Goal: Information Seeking & Learning: Understand process/instructions

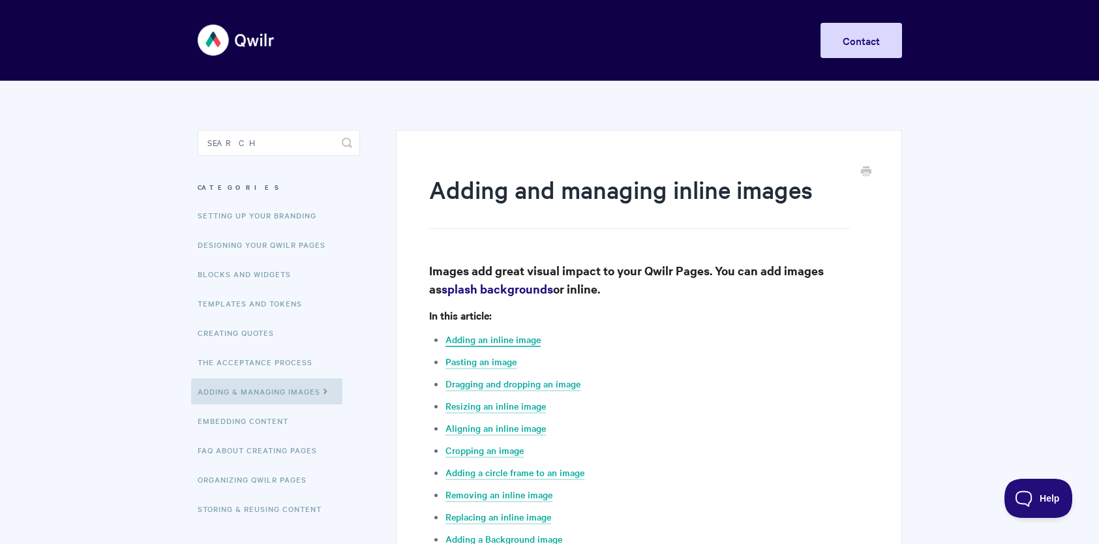
click at [522, 336] on link "Adding an inline image" at bounding box center [492, 340] width 95 height 14
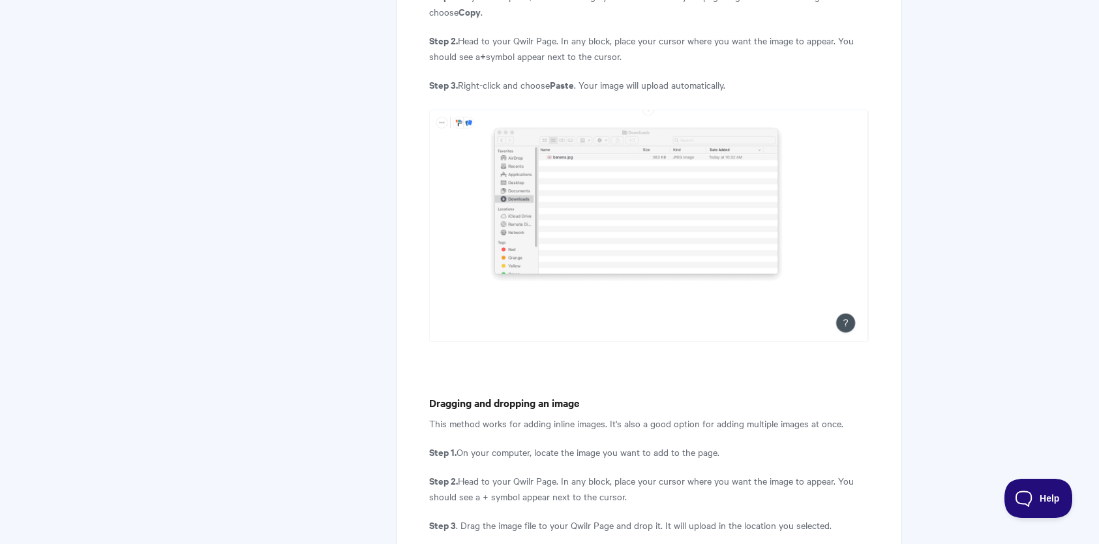
scroll to position [3339, 0]
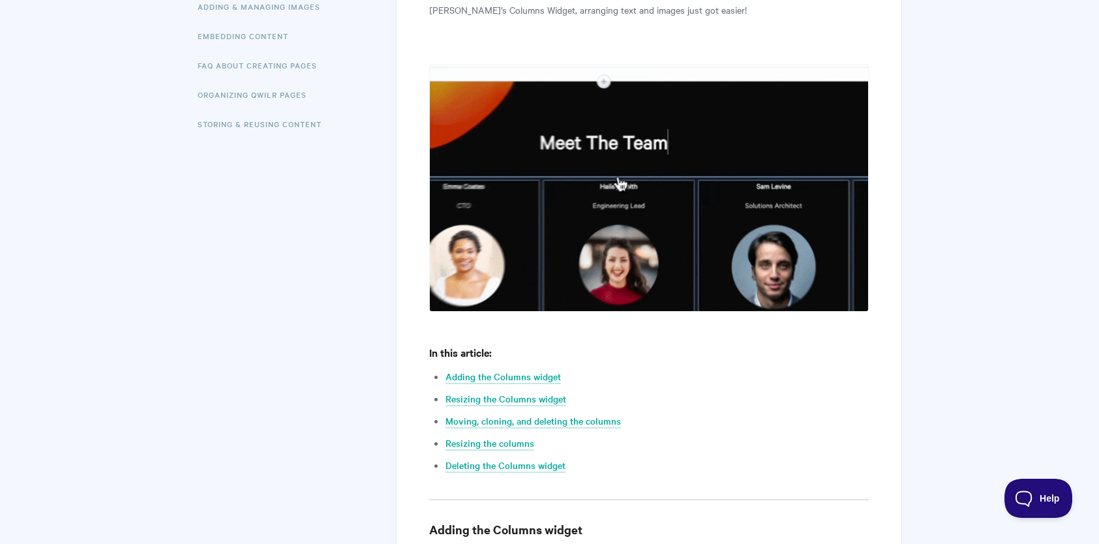
scroll to position [456, 0]
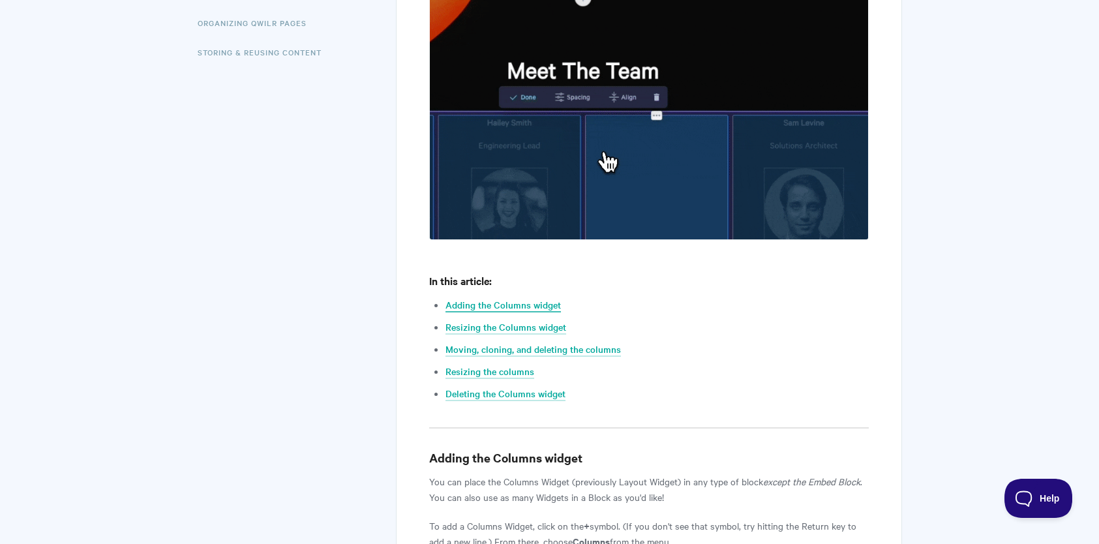
click at [477, 306] on link "Adding the Columns widget" at bounding box center [502, 305] width 115 height 14
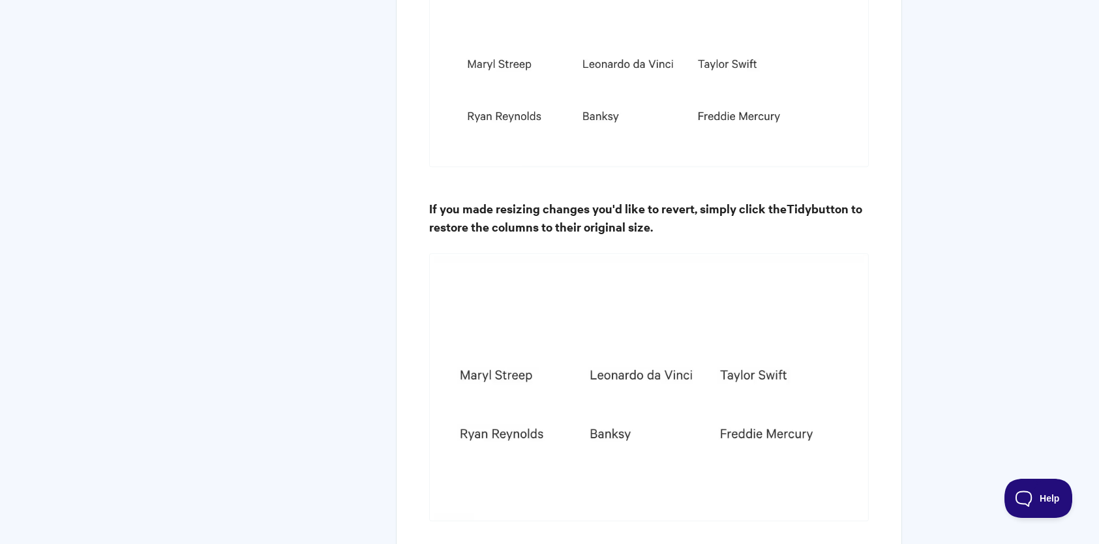
scroll to position [3708, 0]
